Goal: Task Accomplishment & Management: Manage account settings

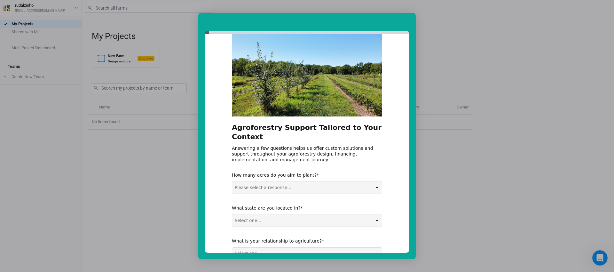
scroll to position [25, 0]
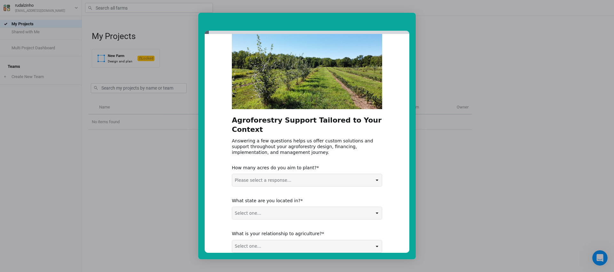
click at [301, 176] on select "Please select a response... 0-5 acres 5-50 acres 50-100 acres 100+ acres" at bounding box center [307, 180] width 150 height 12
click at [272, 174] on select "Please select a response... 0-5 acres 5-50 acres 50-100 acres 100+ acres" at bounding box center [307, 180] width 150 height 12
select select "5-50 acres"
click at [232, 174] on select "Please select a response... 0-5 acres 5-50 acres 50-100 acres 100+ acres" at bounding box center [307, 180] width 150 height 12
click at [282, 207] on select "Select one... Non-US AL AK AZ AR CA CO CT DE FL [GEOGRAPHIC_DATA] HI ID IL IN I…" at bounding box center [307, 213] width 150 height 12
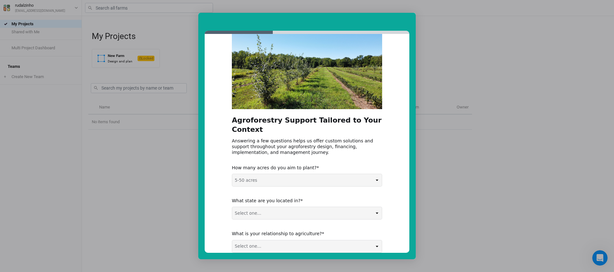
select select "Non-US"
click at [232, 207] on select "Select one... Non-US AL AK AZ AR CA CO CT DE FL [GEOGRAPHIC_DATA] HI ID IL IN I…" at bounding box center [307, 213] width 150 height 12
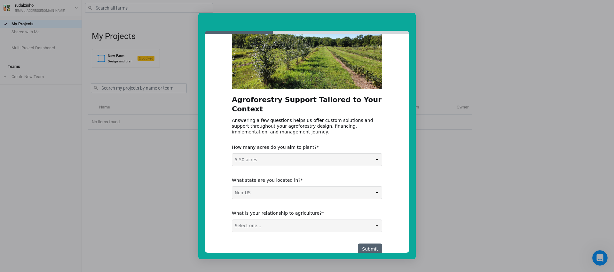
scroll to position [53, 0]
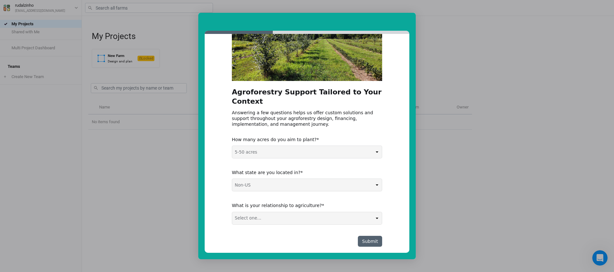
click at [298, 212] on select "Select one... Agribusiness / Co-op Farmer / Landowner Agri-Food Supply Chain Fo…" at bounding box center [307, 218] width 150 height 12
select select "Farmer / Landowner"
click at [232, 212] on select "Select one... Agribusiness / Co-op Farmer / Landowner Agri-Food Supply Chain Fo…" at bounding box center [307, 218] width 150 height 12
click at [370, 236] on button "Submit" at bounding box center [370, 241] width 24 height 11
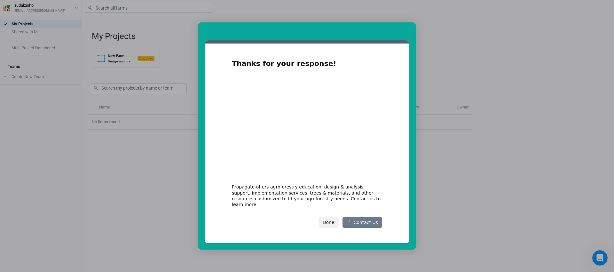
scroll to position [0, 0]
click at [334, 221] on button "Done" at bounding box center [328, 222] width 20 height 11
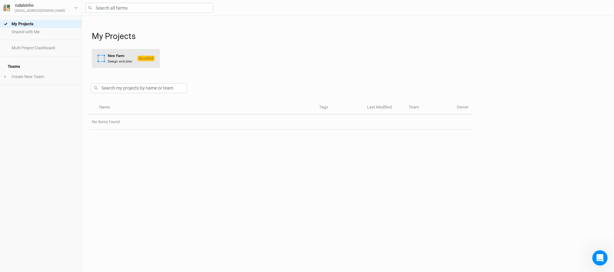
click at [138, 68] on button "New Farm Design and plan Locked" at bounding box center [126, 58] width 68 height 19
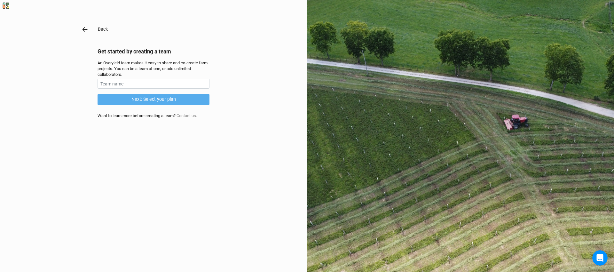
click at [84, 33] on icon "button" at bounding box center [85, 29] width 7 height 7
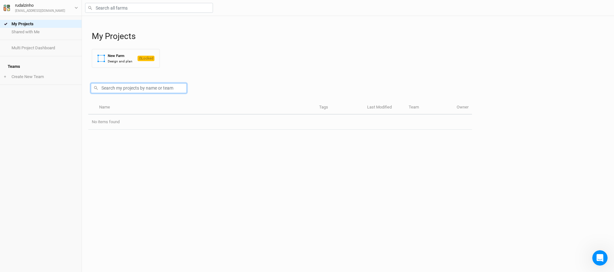
click at [125, 93] on input "text" at bounding box center [139, 88] width 96 height 10
click at [119, 84] on div at bounding box center [280, 87] width 384 height 28
click at [115, 64] on div "Design and plan" at bounding box center [120, 61] width 25 height 5
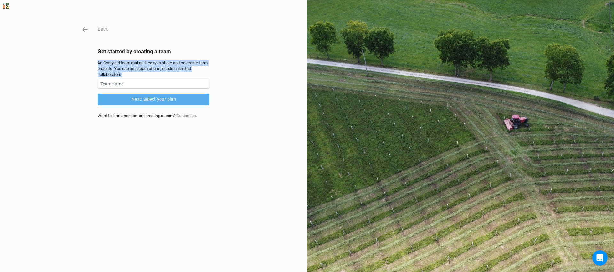
drag, startPoint x: 125, startPoint y: 86, endPoint x: 78, endPoint y: 75, distance: 47.7
click at [78, 75] on div "Back Get started by creating a team An Overyield team makes it easy to share an…" at bounding box center [307, 136] width 614 height 272
click at [238, 81] on div "Back Get started by creating a team An Overyield team makes it easy to share an…" at bounding box center [307, 136] width 614 height 272
click at [119, 89] on input "text" at bounding box center [154, 84] width 112 height 10
type input "[PERSON_NAME]"
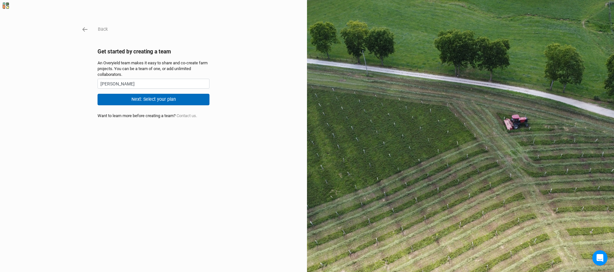
click at [140, 105] on button "Next: Select your plan" at bounding box center [154, 99] width 112 height 11
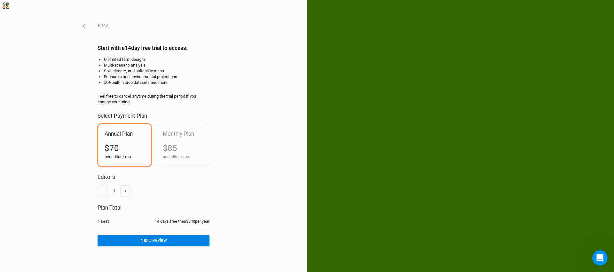
scroll to position [22, 0]
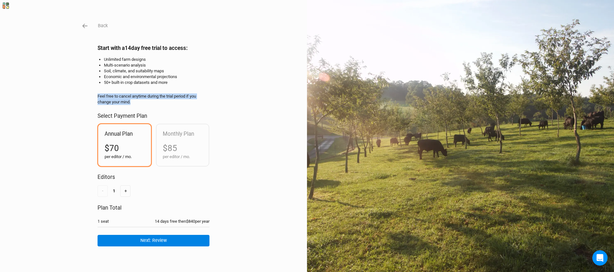
drag, startPoint x: 140, startPoint y: 98, endPoint x: 94, endPoint y: 81, distance: 48.9
click at [94, 81] on div "Back Start with a 14 day free trial to access: Unlimited farm designs Multi-sce…" at bounding box center [307, 136] width 614 height 272
click at [79, 87] on div "Back Start with a 14 day free trial to access: Unlimited farm designs Multi-sce…" at bounding box center [307, 136] width 614 height 272
drag, startPoint x: 135, startPoint y: 98, endPoint x: 74, endPoint y: 78, distance: 63.9
click at [74, 78] on div "Back Start with a 14 day free trial to access: Unlimited farm designs Multi-sce…" at bounding box center [307, 136] width 614 height 272
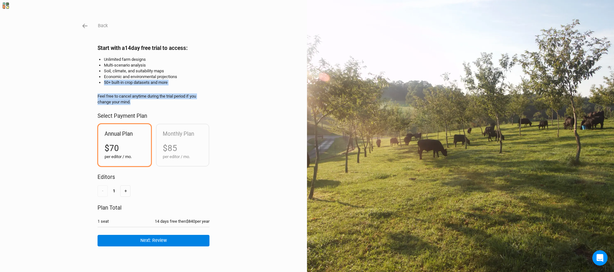
click at [93, 78] on div "Back Start with a 14 day free trial to access: Unlimited farm designs Multi-sce…" at bounding box center [307, 136] width 614 height 272
drag, startPoint x: 139, startPoint y: 101, endPoint x: 94, endPoint y: 92, distance: 45.8
click at [94, 92] on div "Back Start with a 14 day free trial to access: Unlimited farm designs Multi-sce…" at bounding box center [307, 136] width 614 height 272
click at [235, 156] on div "Back Start with a 14 day free trial to access: Unlimited farm designs Multi-sce…" at bounding box center [307, 136] width 614 height 272
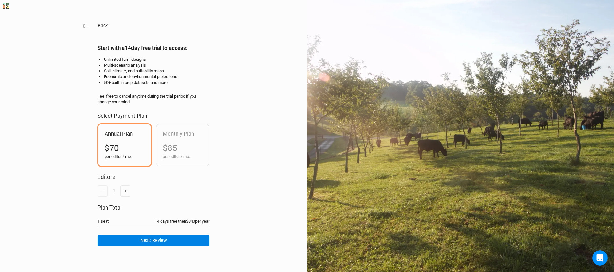
click at [86, 24] on icon "button" at bounding box center [84, 26] width 5 height 4
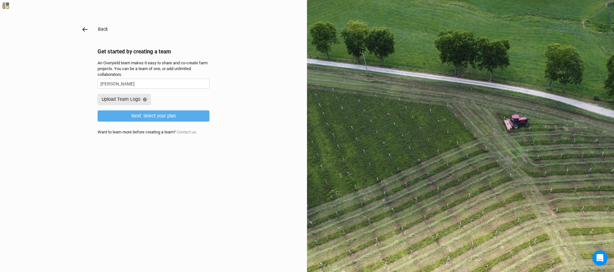
scroll to position [0, 0]
click at [84, 33] on icon "button" at bounding box center [85, 29] width 7 height 7
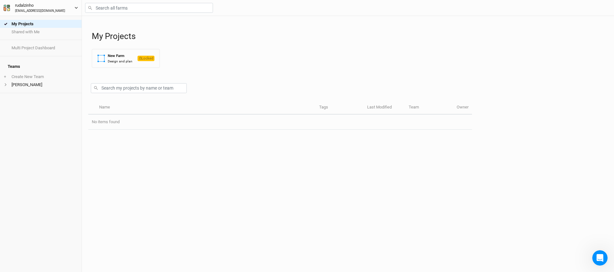
click at [61, 8] on button "rudalzinho [EMAIL_ADDRESS][DOMAIN_NAME]" at bounding box center [40, 8] width 75 height 12
click at [78, 7] on icon "button" at bounding box center [76, 8] width 4 height 4
click at [6, 9] on icon "button" at bounding box center [7, 8] width 6 height 6
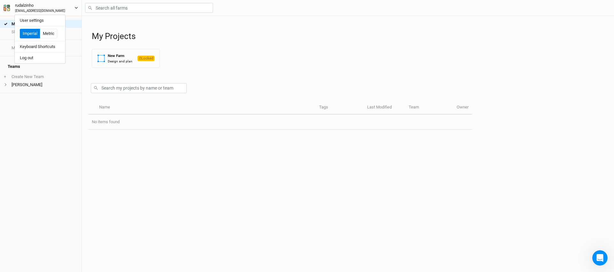
click at [6, 9] on icon "button" at bounding box center [7, 8] width 6 height 6
click at [45, 4] on div "rudalzinho" at bounding box center [40, 5] width 50 height 6
click at [30, 57] on button "Log out" at bounding box center [40, 58] width 51 height 8
